Goal: Browse casually: Explore the website without a specific task or goal

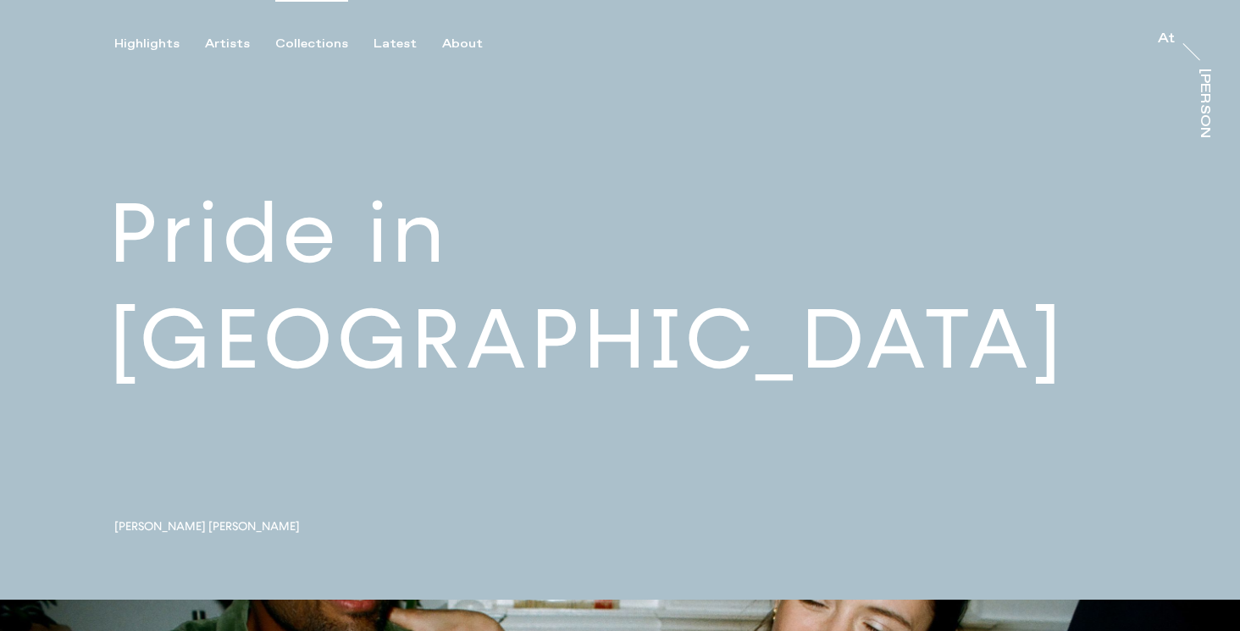
click at [302, 40] on div "Collections" at bounding box center [311, 43] width 73 height 15
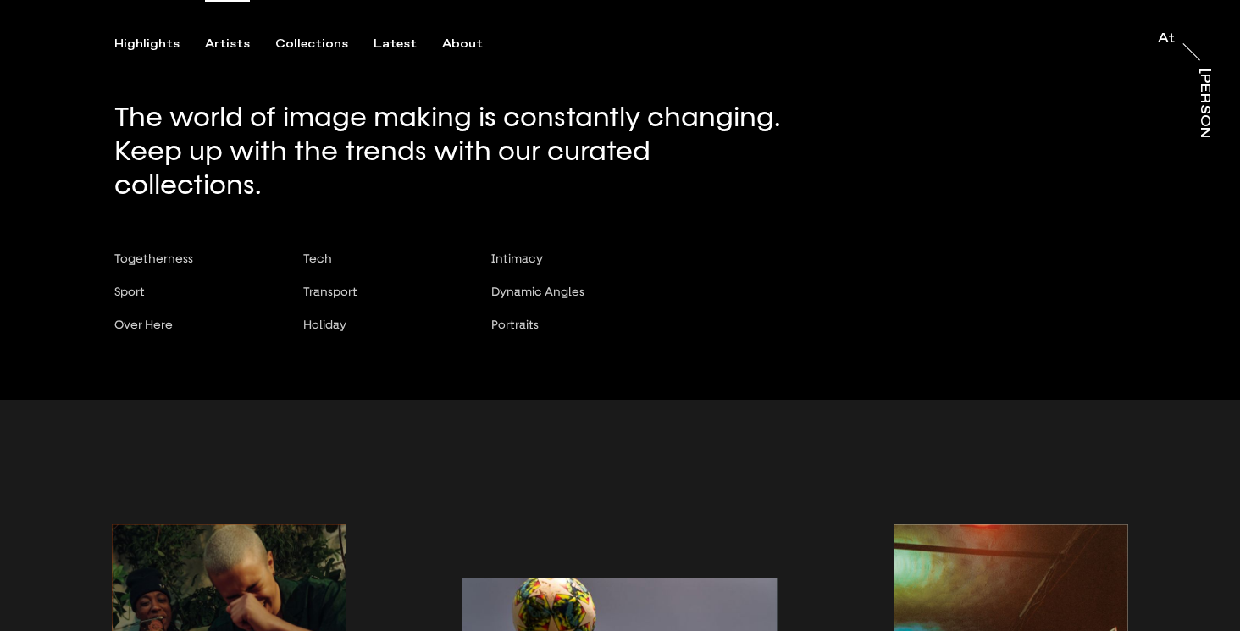
click at [227, 42] on div "Artists" at bounding box center [227, 43] width 45 height 15
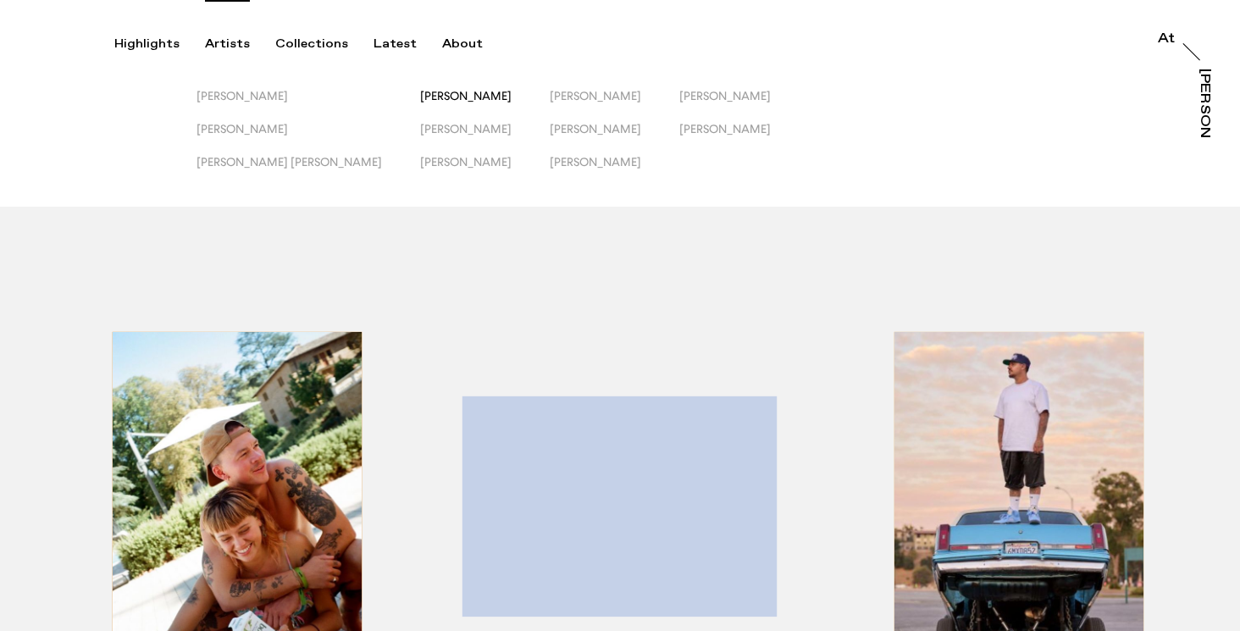
click at [420, 93] on span "[PERSON_NAME]" at bounding box center [465, 96] width 91 height 14
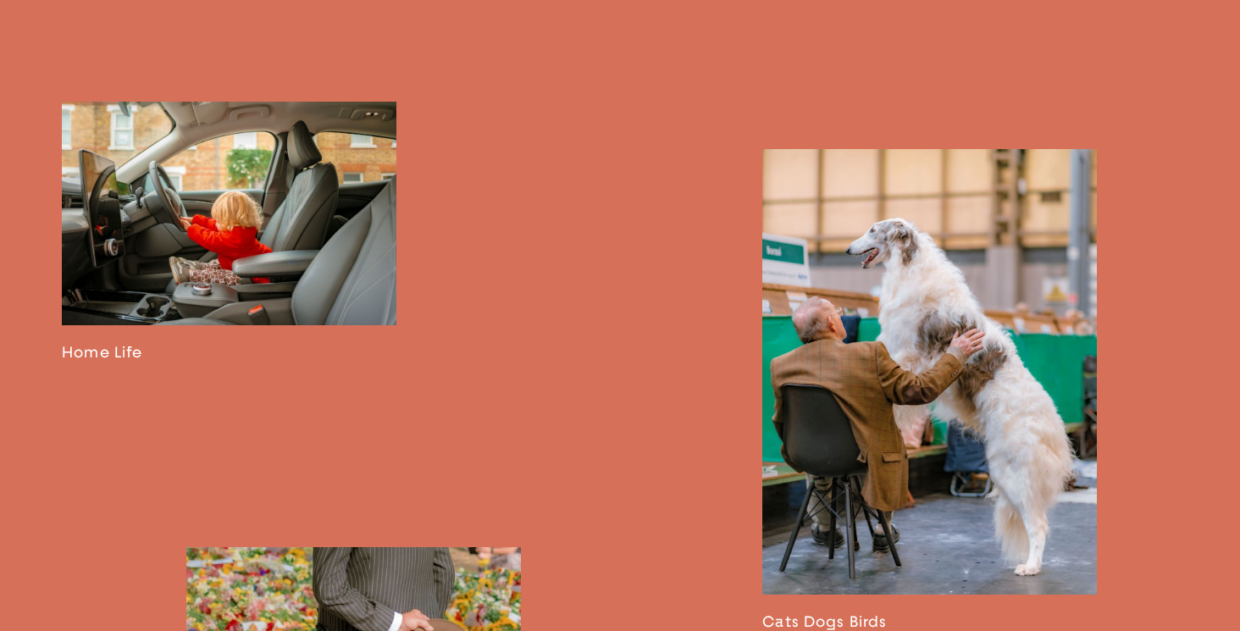
scroll to position [2502, 0]
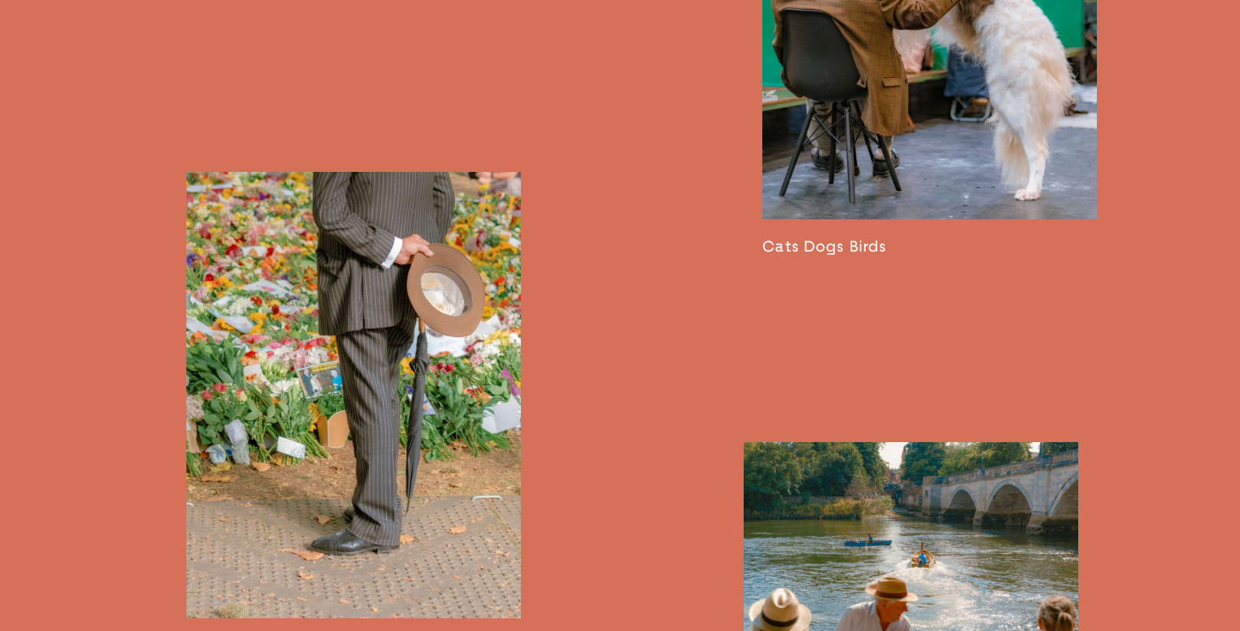
click at [941, 99] on link at bounding box center [929, 15] width 335 height 483
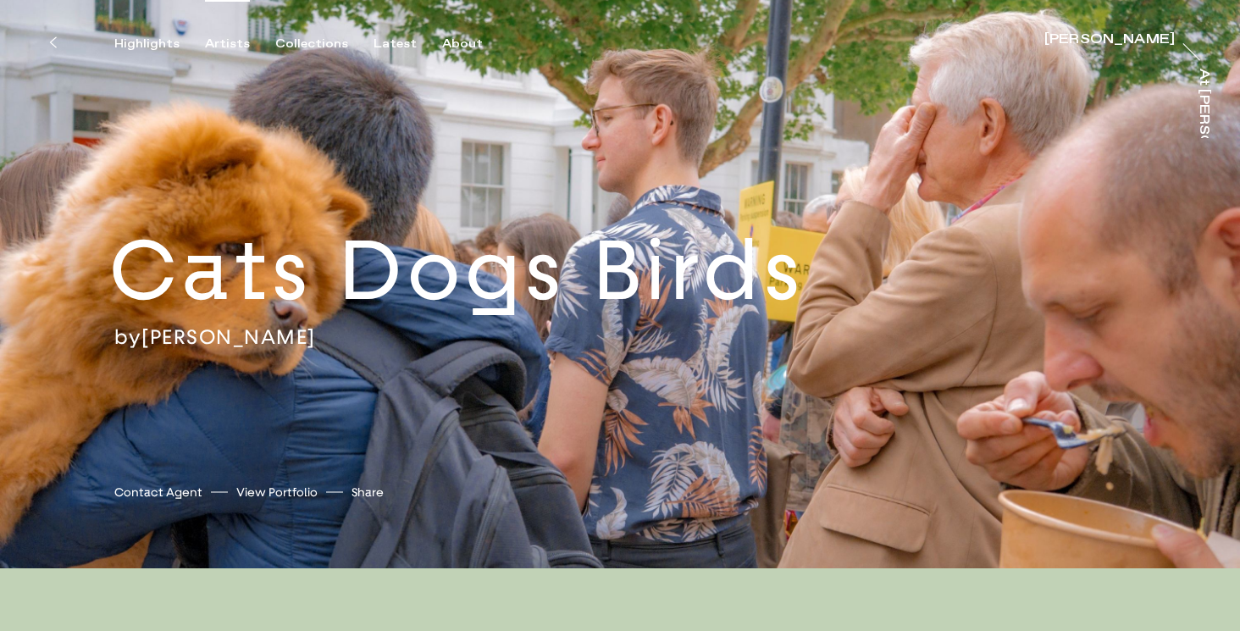
click at [232, 47] on div "Artists" at bounding box center [227, 43] width 45 height 15
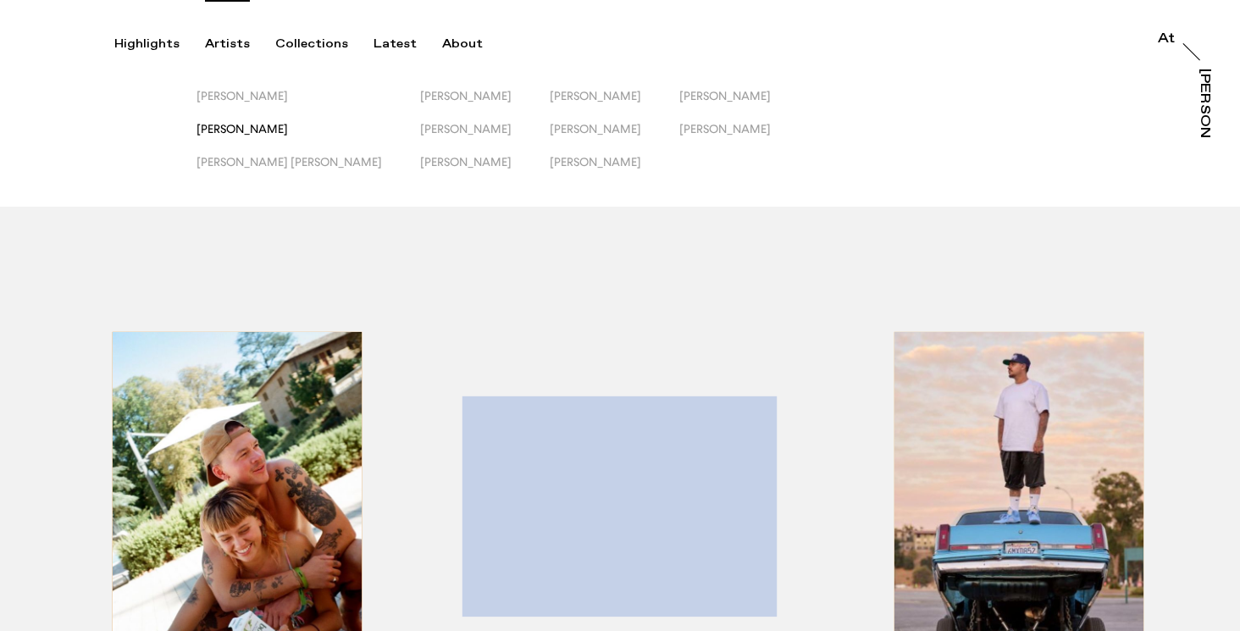
click at [226, 129] on span "[PERSON_NAME]" at bounding box center [242, 129] width 91 height 14
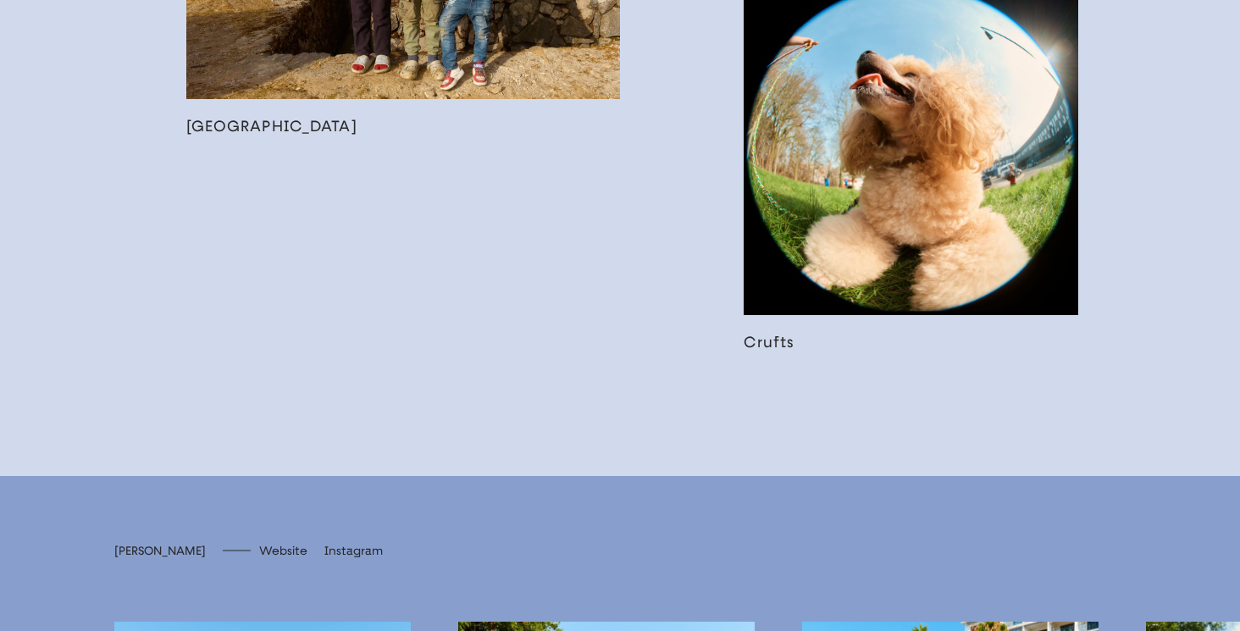
scroll to position [2549, 0]
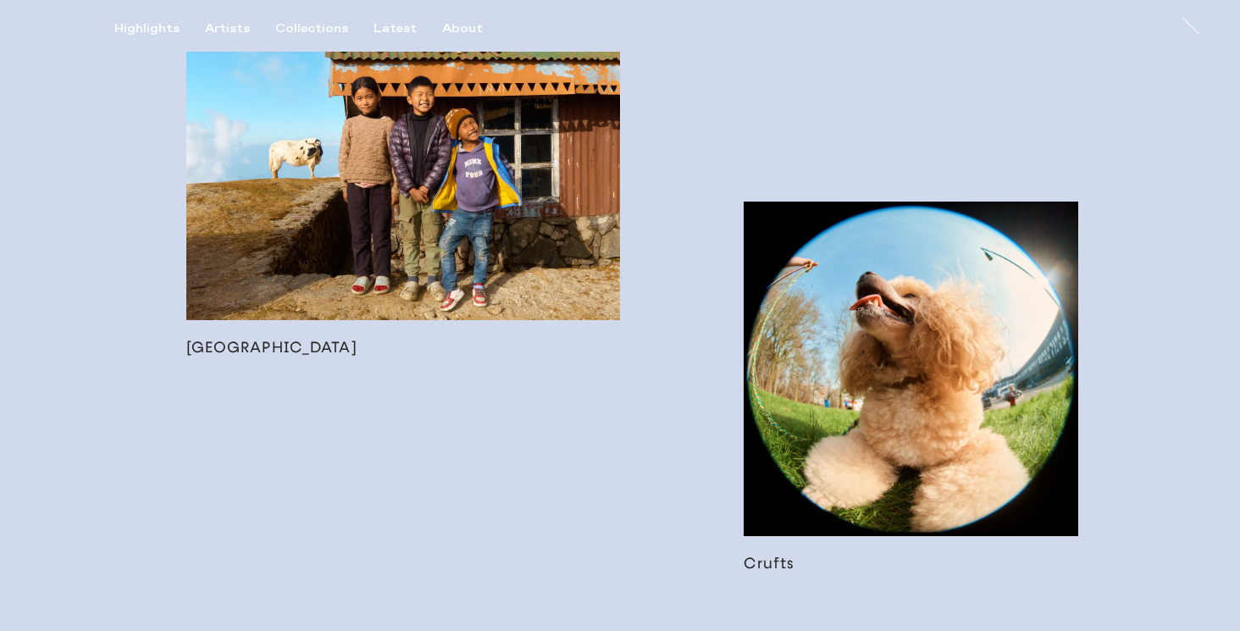
click at [911, 374] on link at bounding box center [911, 387] width 335 height 371
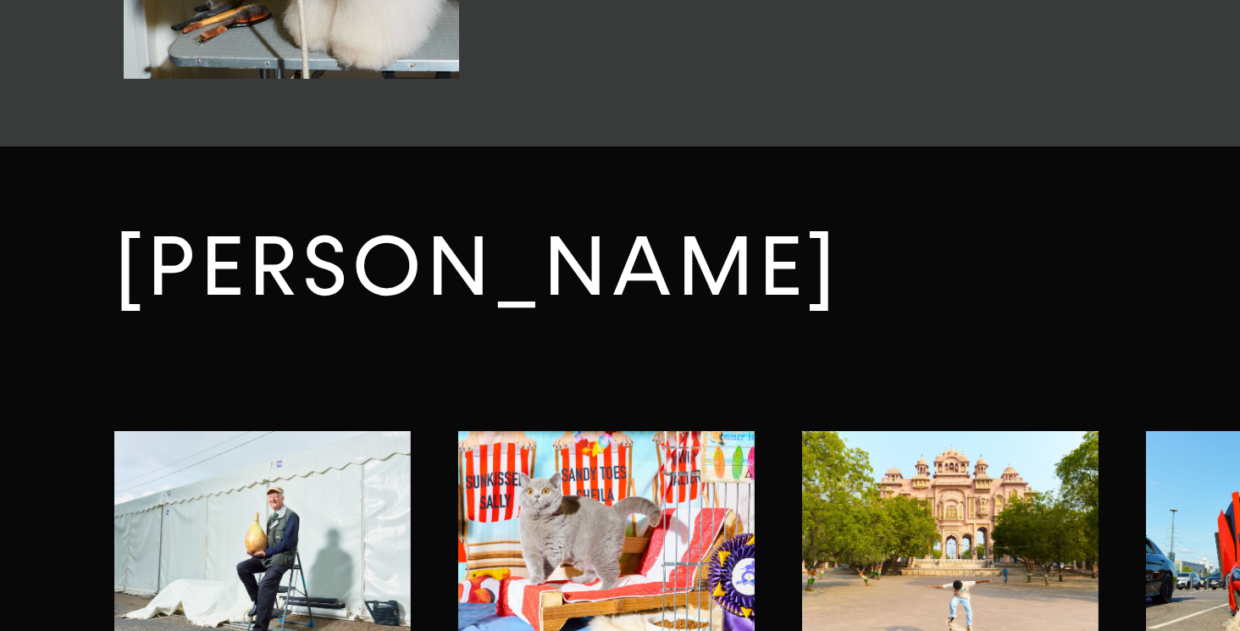
scroll to position [3358, 0]
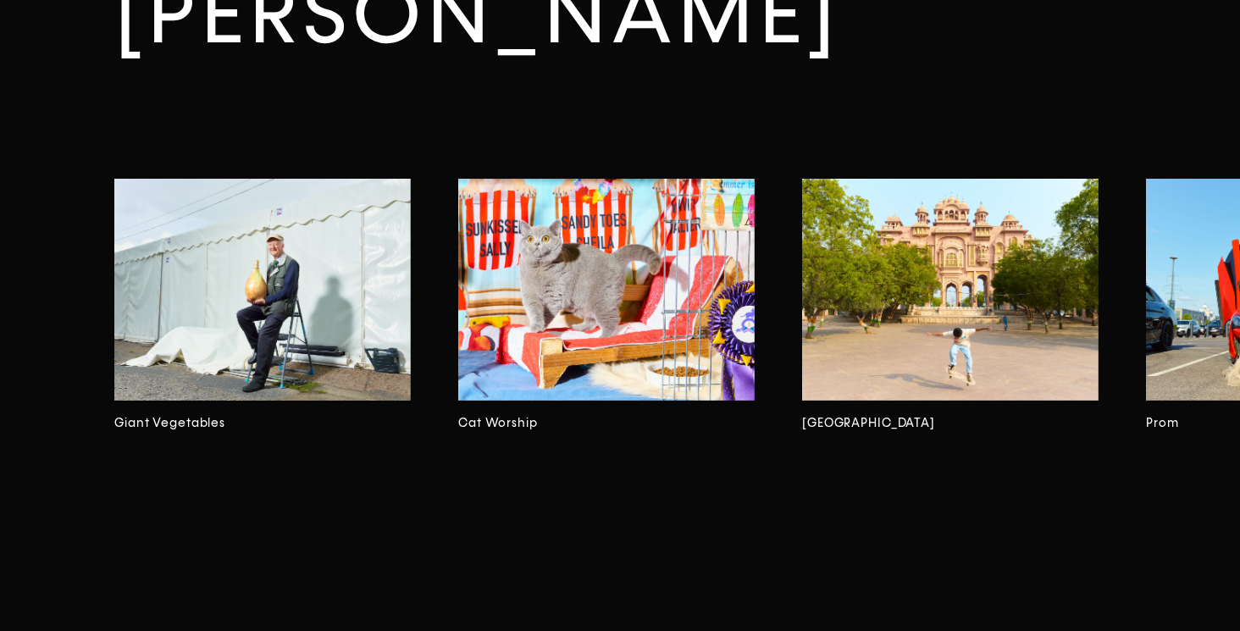
click at [652, 353] on img at bounding box center [606, 290] width 296 height 223
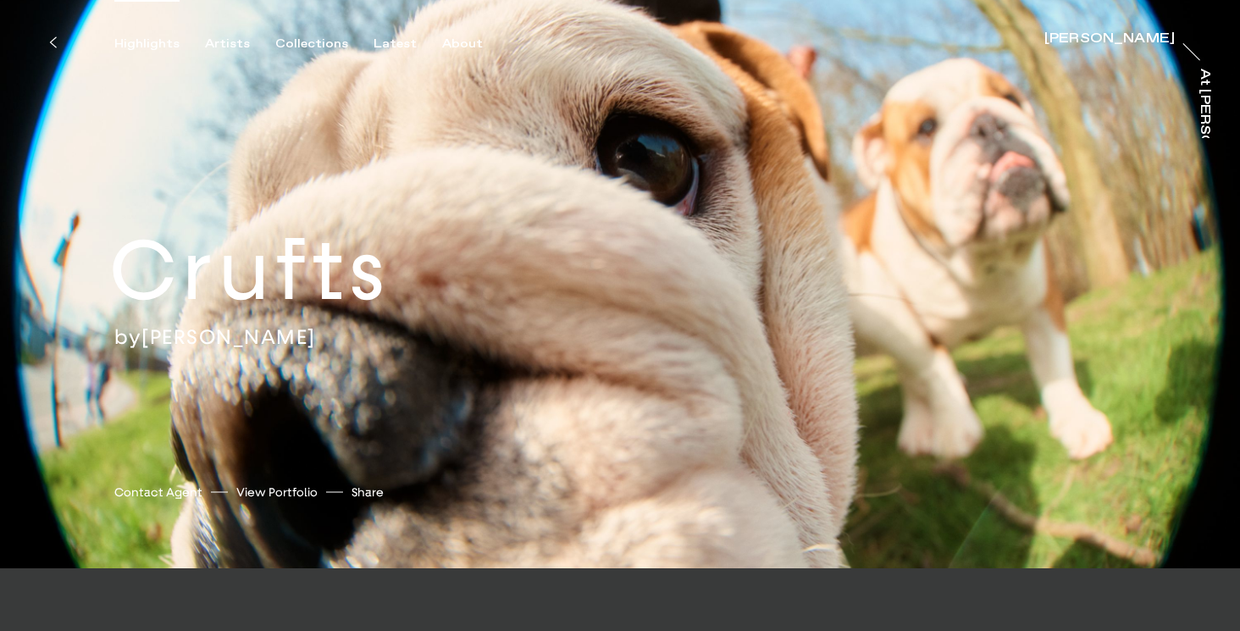
click at [135, 44] on div "Highlights" at bounding box center [146, 43] width 65 height 15
